Goal: Task Accomplishment & Management: Manage account settings

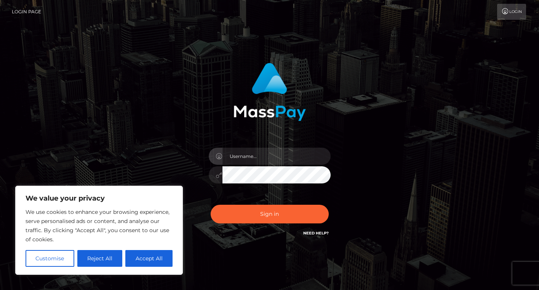
click at [125, 141] on div "Sign in" at bounding box center [270, 154] width 435 height 194
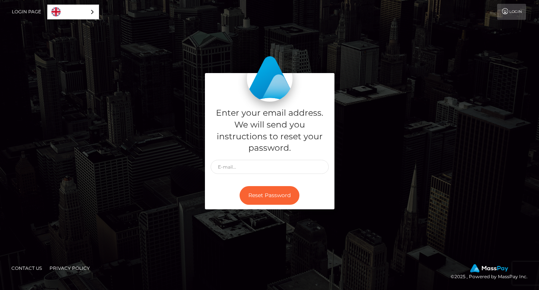
click at [246, 158] on div "Enter your email address. We will send you instructions to reset your password." at bounding box center [270, 142] width 130 height 80
click at [244, 167] on input "text" at bounding box center [270, 167] width 118 height 14
type input "queenlillyet@gm"
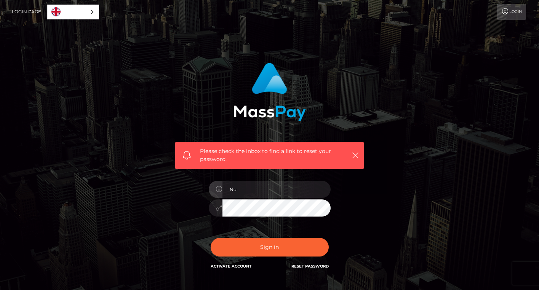
type input "N"
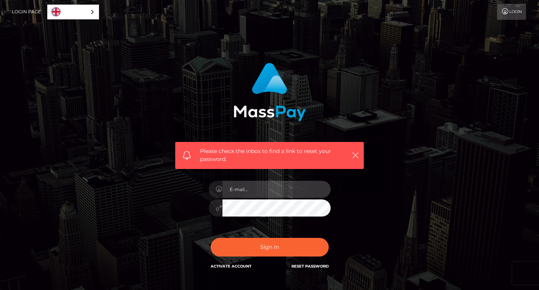
type input "[EMAIL_ADDRESS][DOMAIN_NAME]"
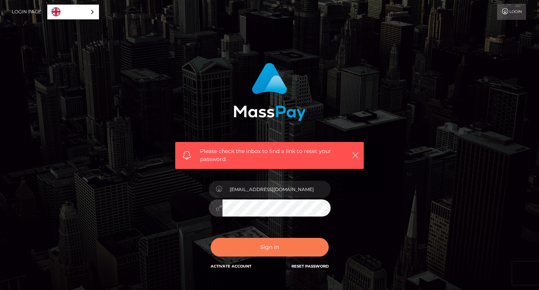
click at [279, 246] on button "Sign in" at bounding box center [270, 247] width 118 height 19
